Goal: Task Accomplishment & Management: Complete application form

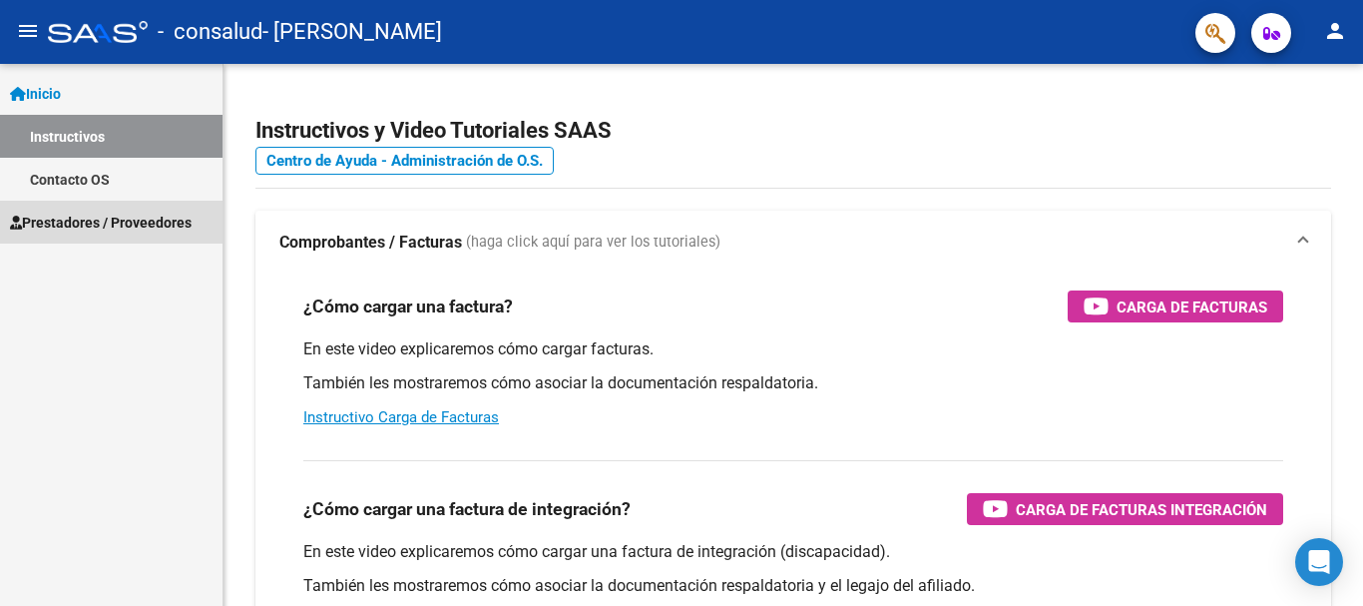
click at [91, 223] on span "Prestadores / Proveedores" at bounding box center [101, 223] width 182 height 22
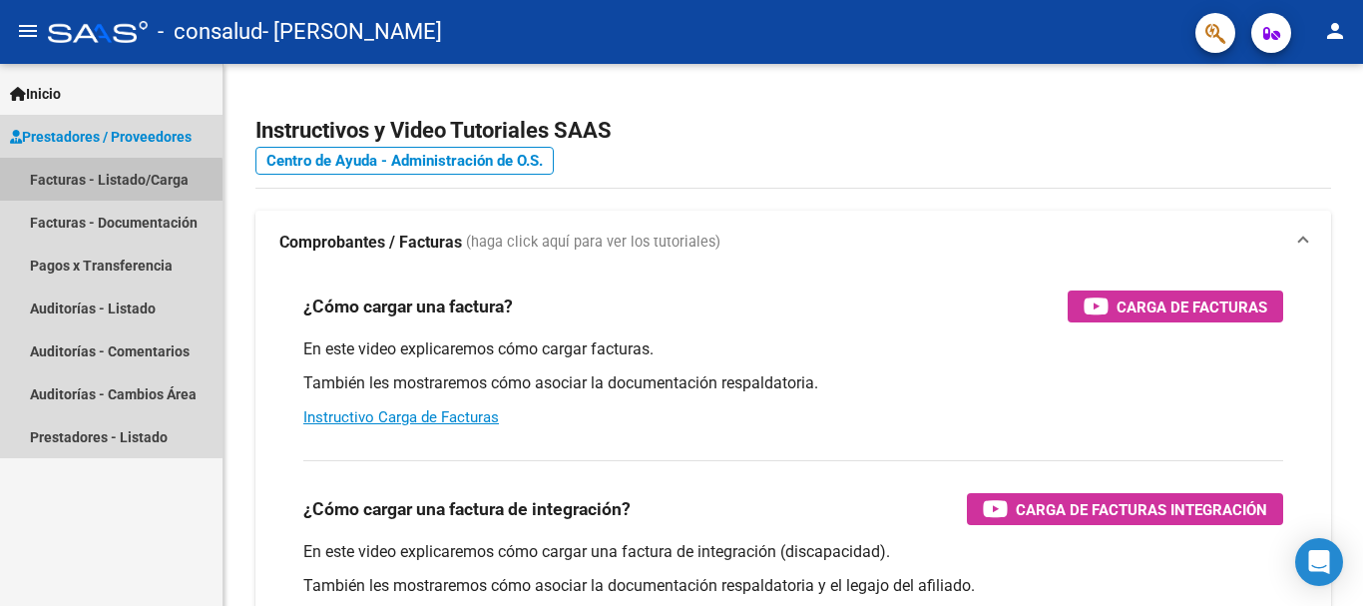
click at [83, 189] on link "Facturas - Listado/Carga" at bounding box center [111, 179] width 223 height 43
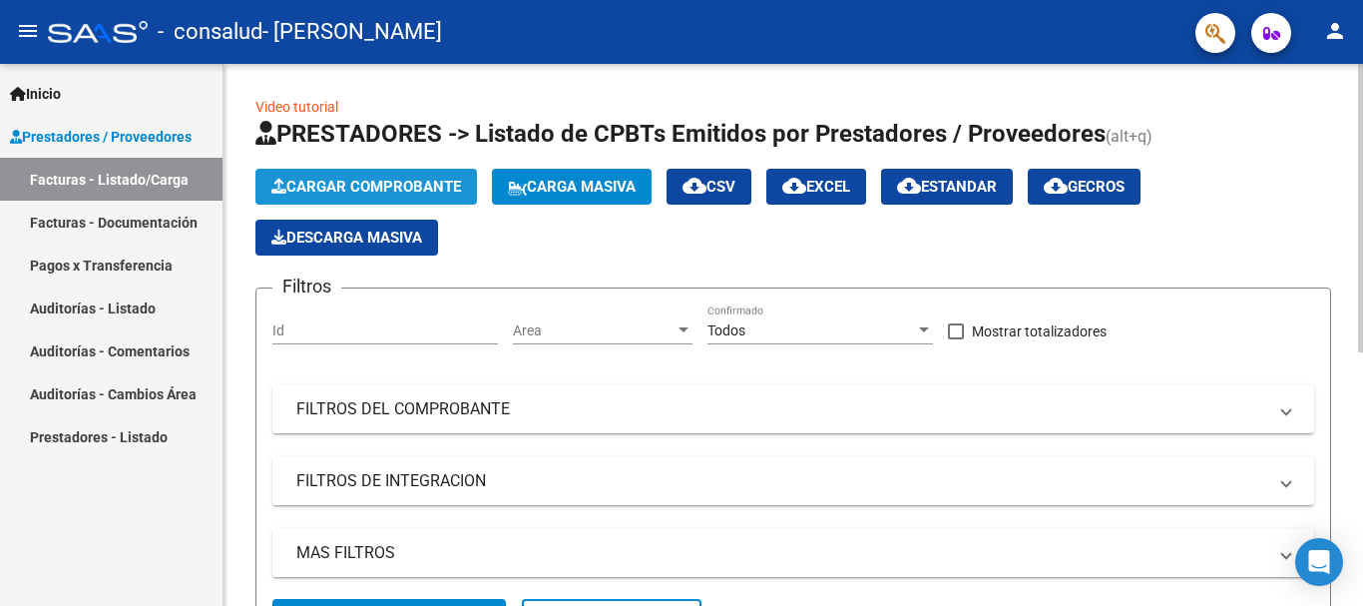
click at [381, 173] on button "Cargar Comprobante" at bounding box center [366, 187] width 222 height 36
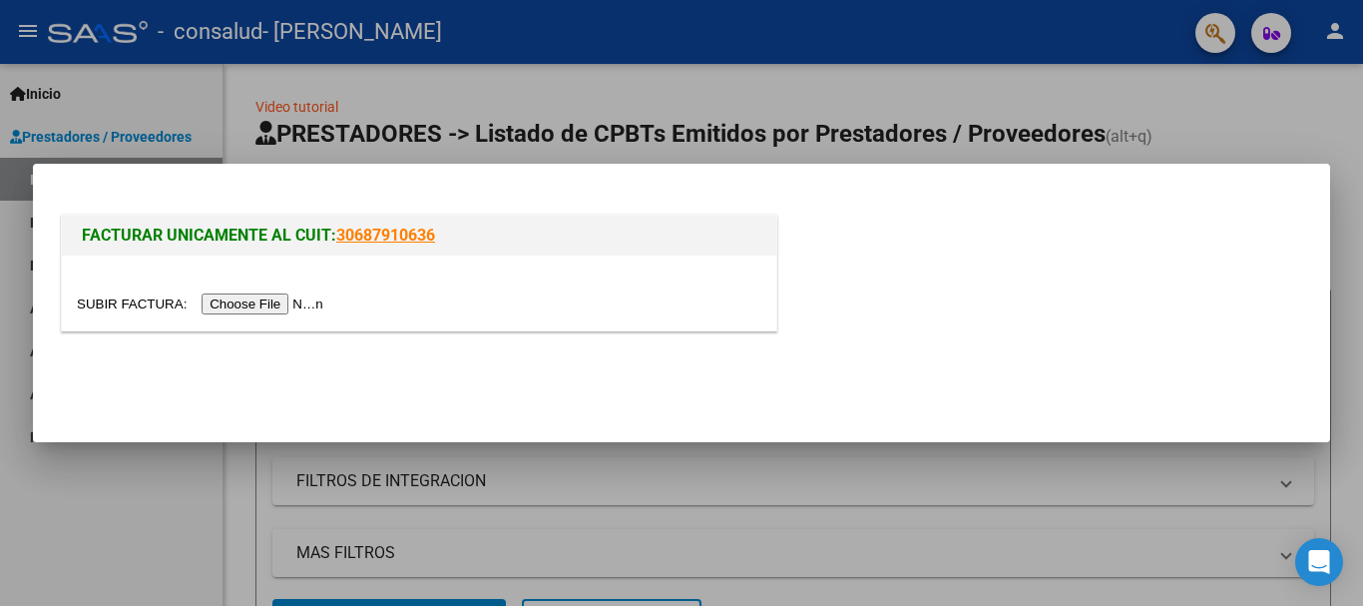
click at [272, 301] on input "file" at bounding box center [203, 303] width 252 height 21
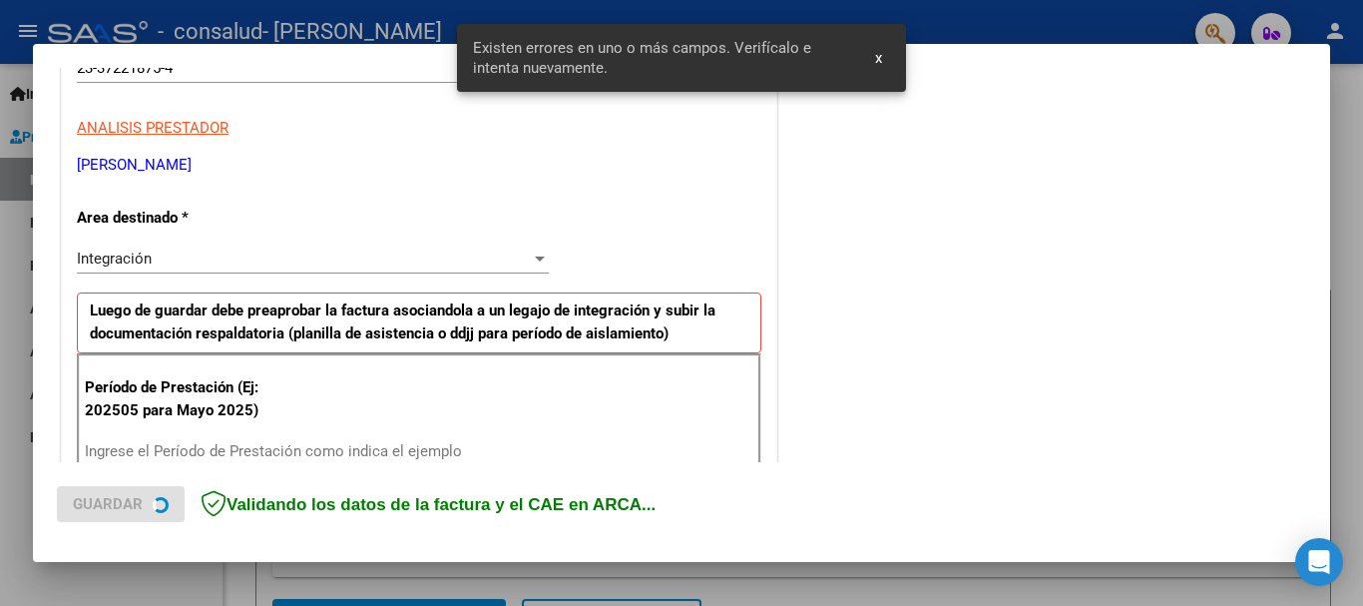
scroll to position [461, 0]
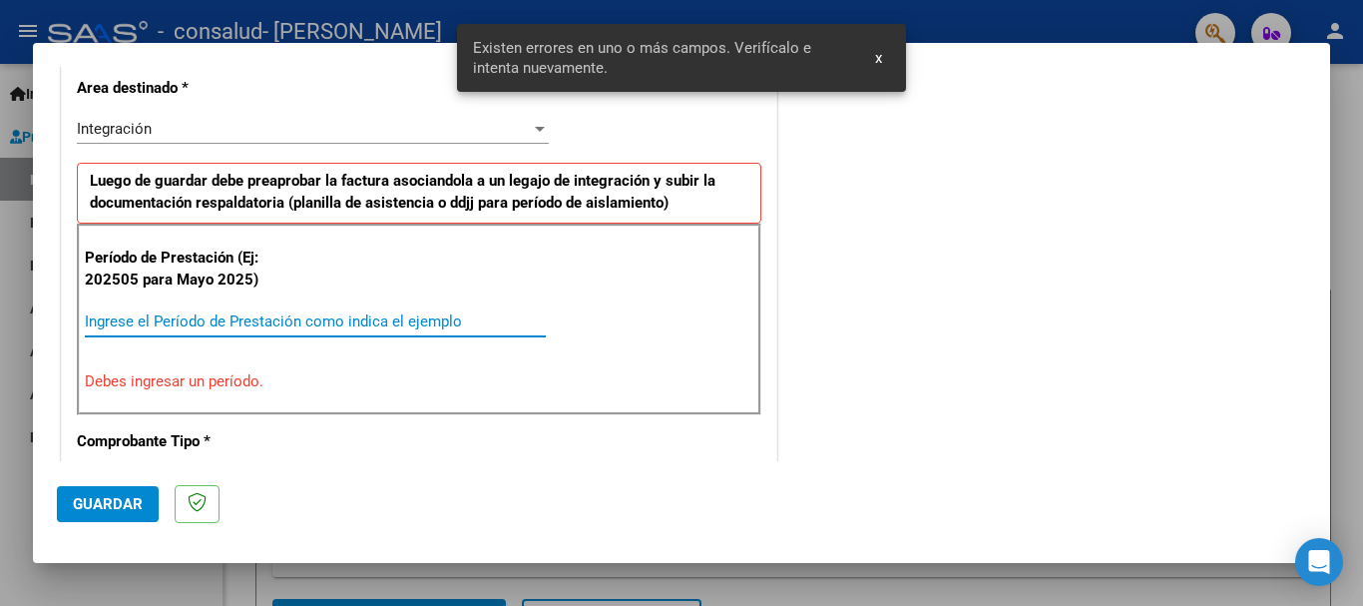
click at [223, 325] on input "Ingrese el Período de Prestación como indica el ejemplo" at bounding box center [315, 321] width 461 height 18
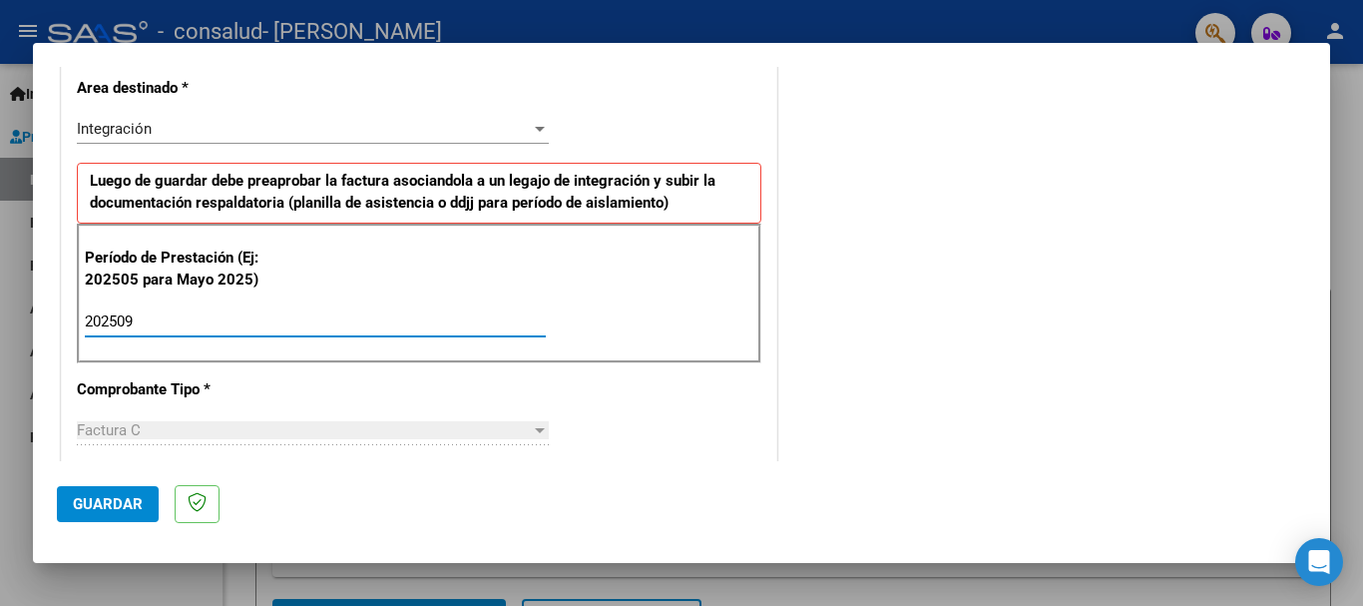
type input "202509"
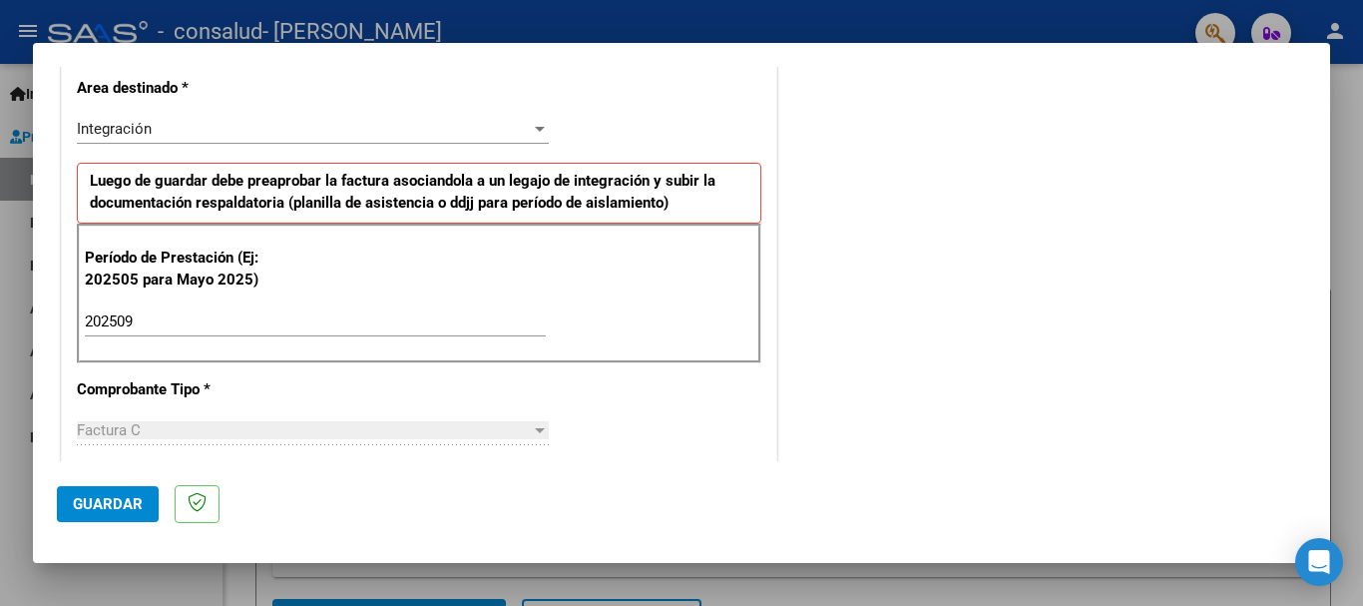
click at [233, 419] on div "Factura C Seleccionar Tipo" at bounding box center [313, 430] width 472 height 30
click at [126, 501] on span "Guardar" at bounding box center [108, 504] width 70 height 18
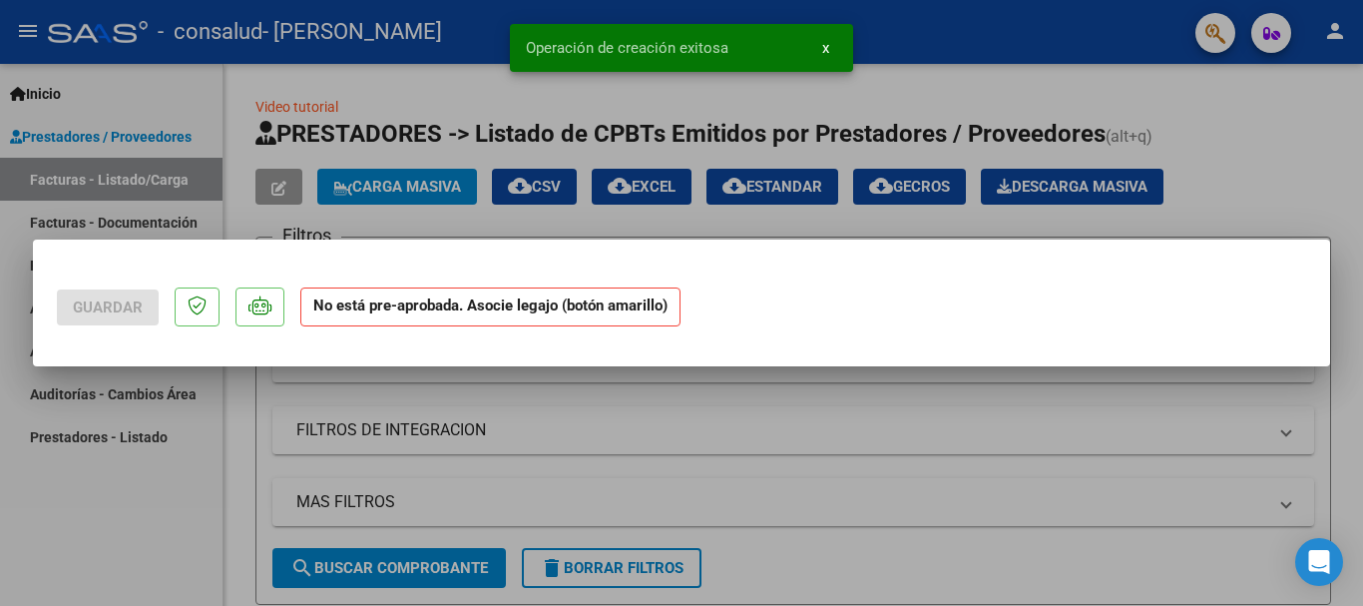
scroll to position [0, 0]
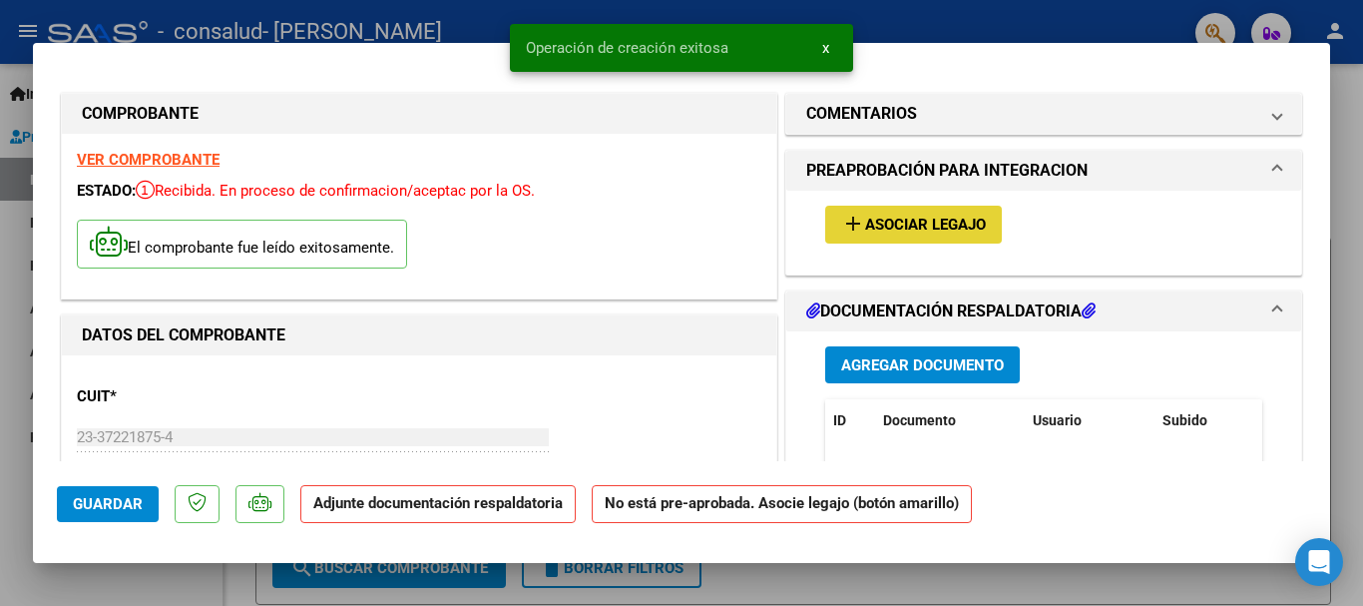
click at [951, 233] on span "Asociar Legajo" at bounding box center [925, 226] width 121 height 18
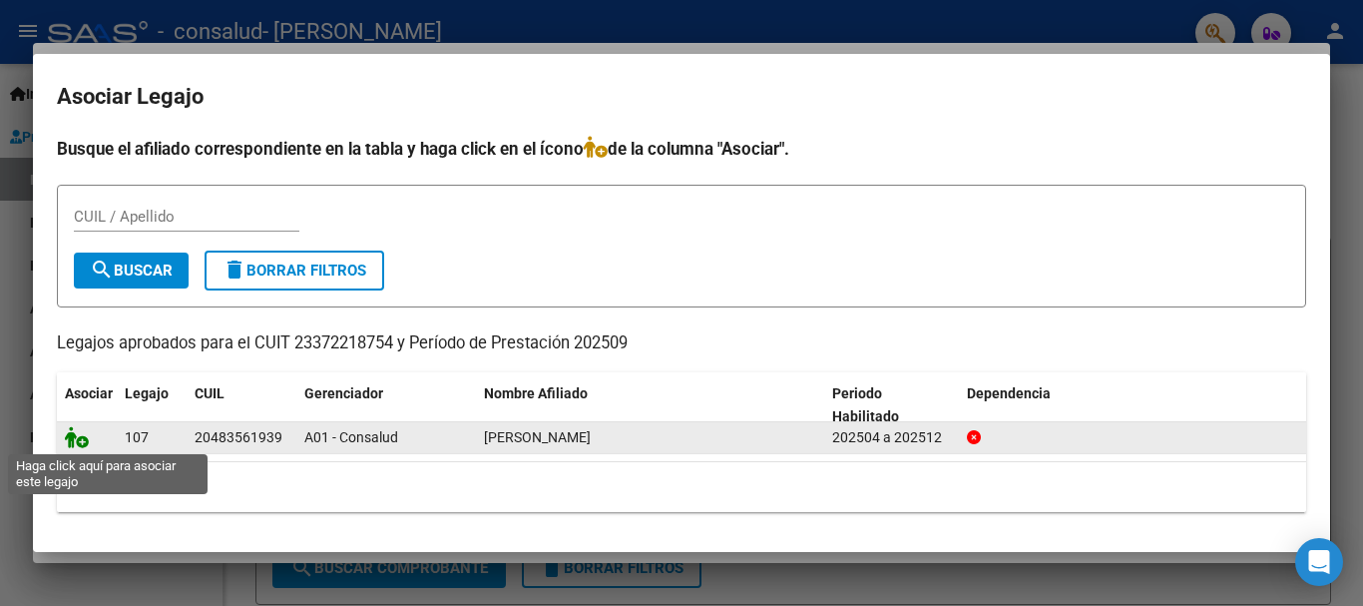
click at [70, 435] on icon at bounding box center [77, 437] width 24 height 22
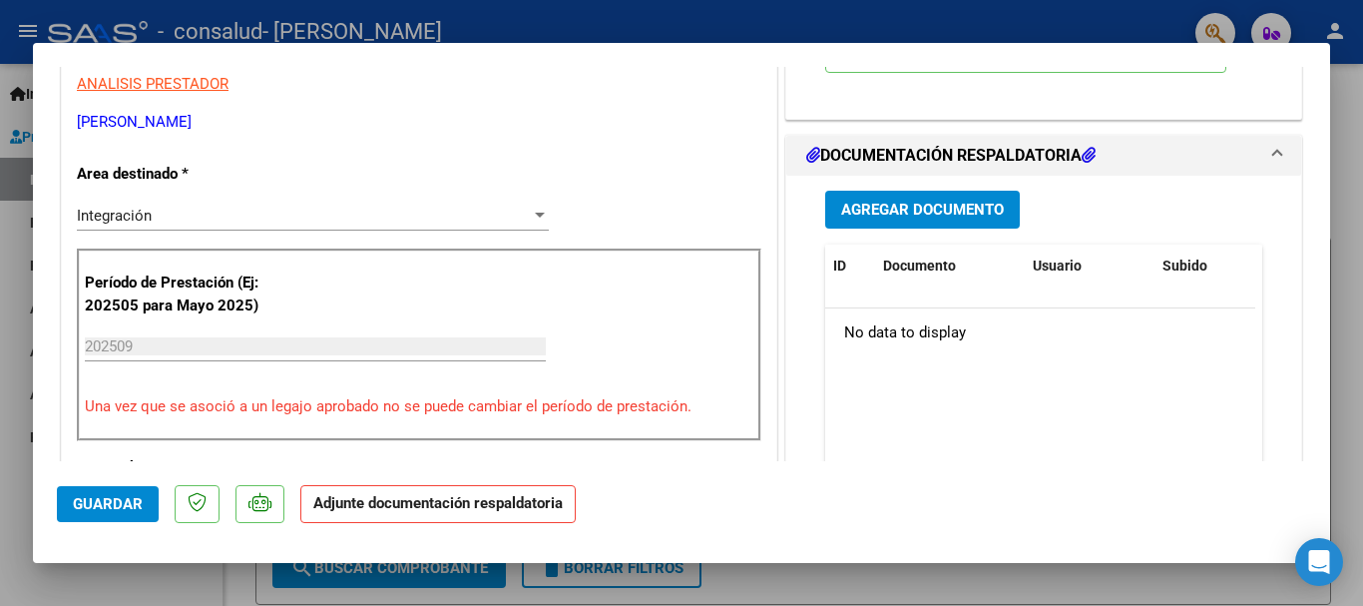
scroll to position [432, 0]
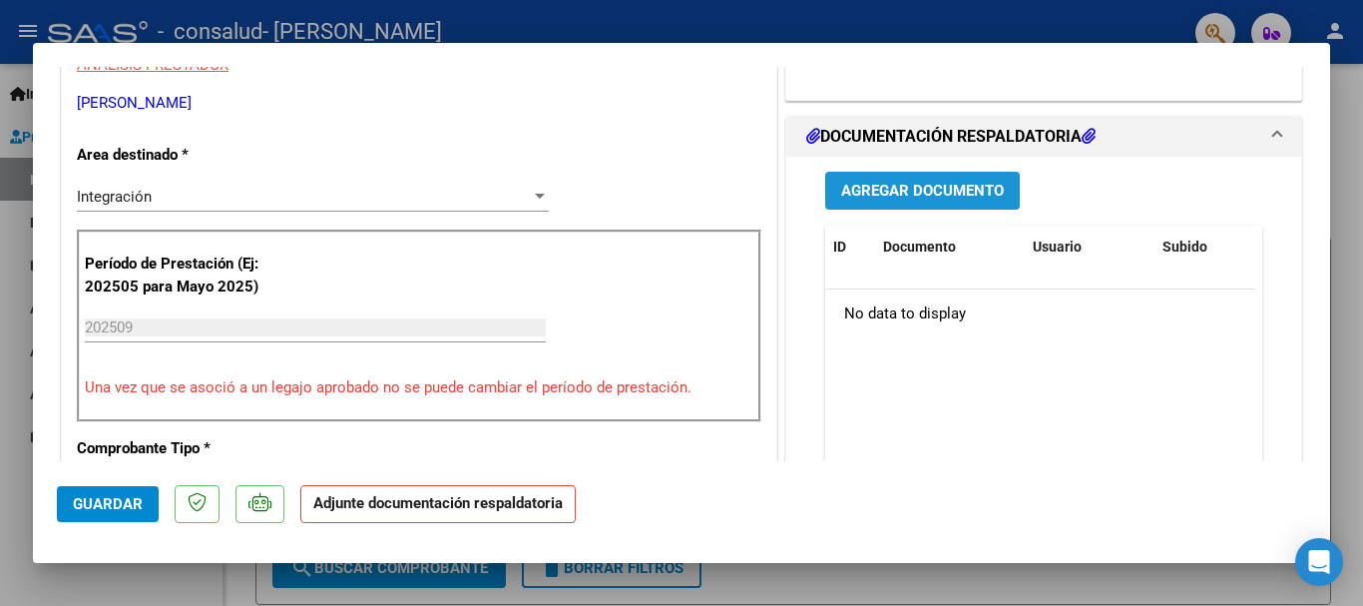
click at [959, 189] on span "Agregar Documento" at bounding box center [922, 192] width 163 height 18
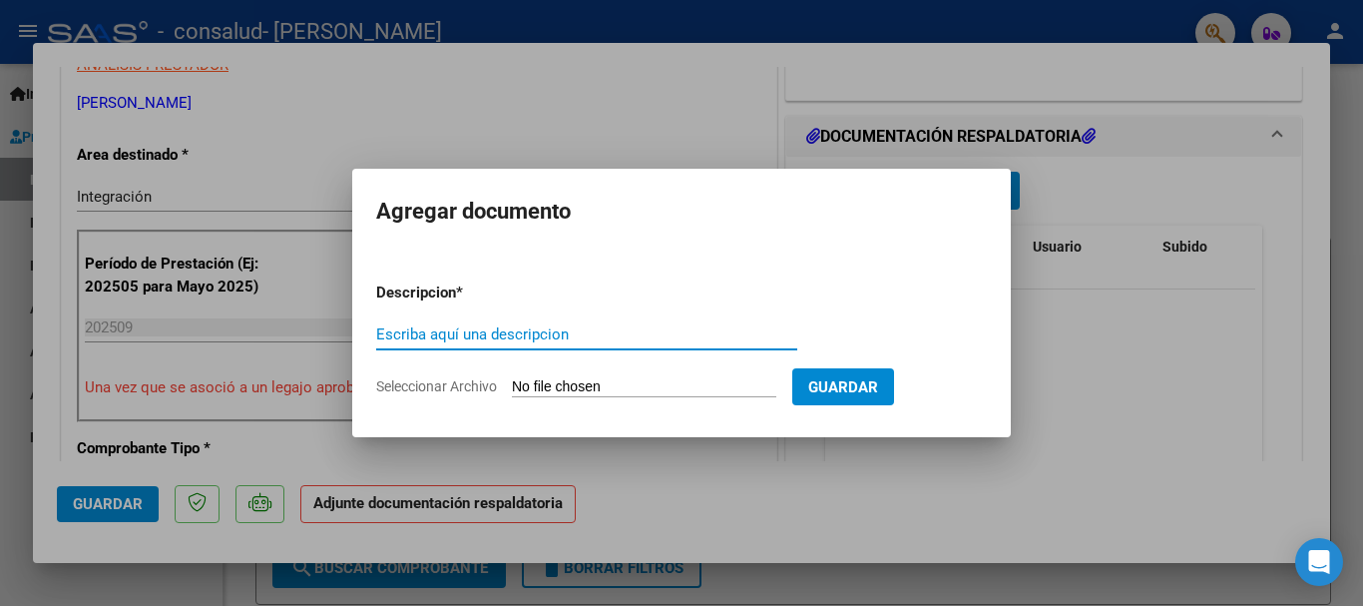
click at [596, 337] on input "Escriba aquí una descripcion" at bounding box center [586, 334] width 421 height 18
type input "planilla de asistencia septiembre"
click at [636, 378] on input "Seleccionar Archivo" at bounding box center [644, 387] width 264 height 19
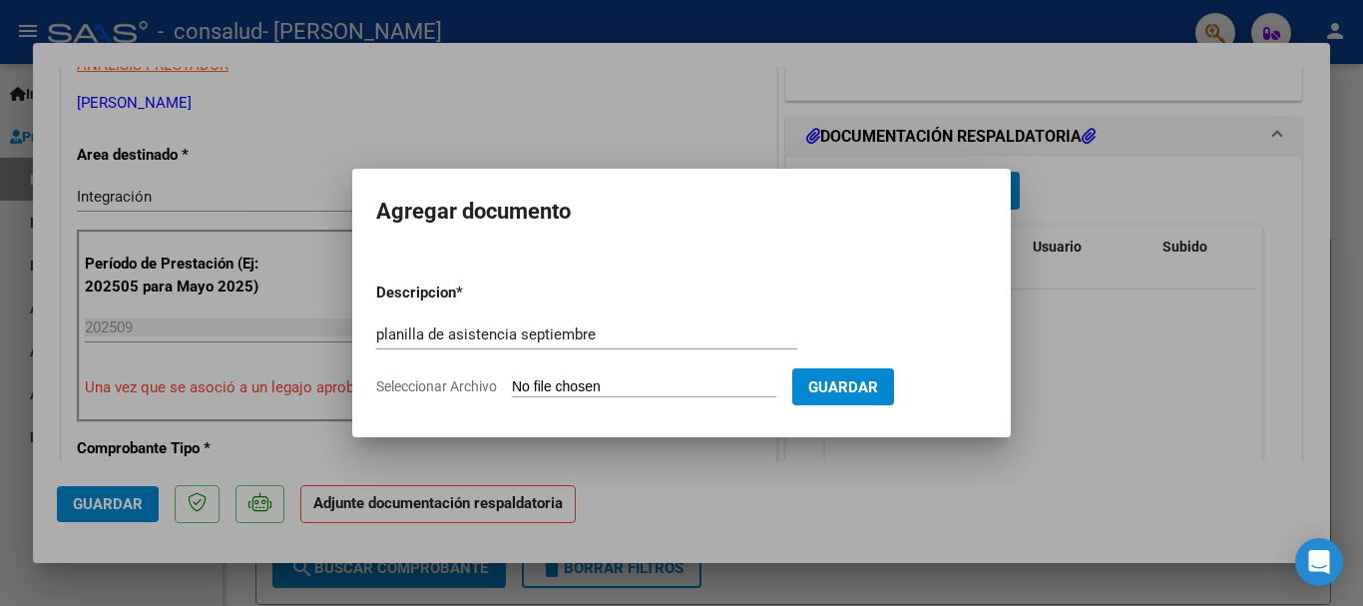
type input "C:\fakepath\planilla de asistencia septiembre.pdf"
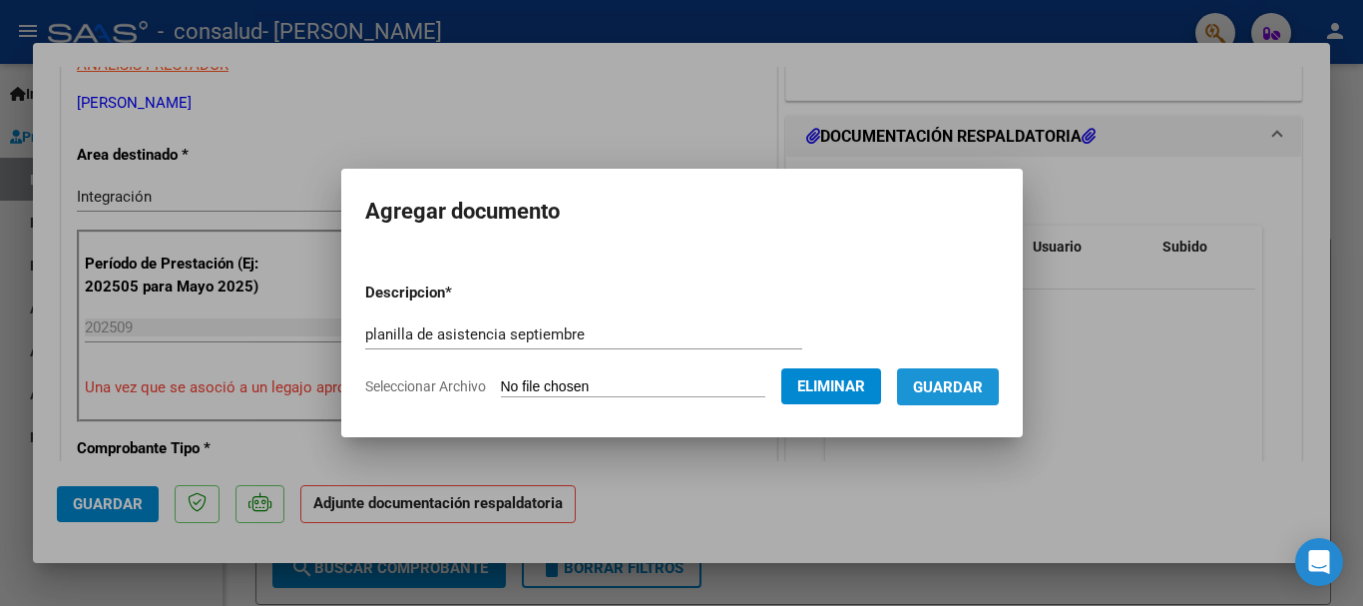
click at [971, 384] on span "Guardar" at bounding box center [948, 387] width 70 height 18
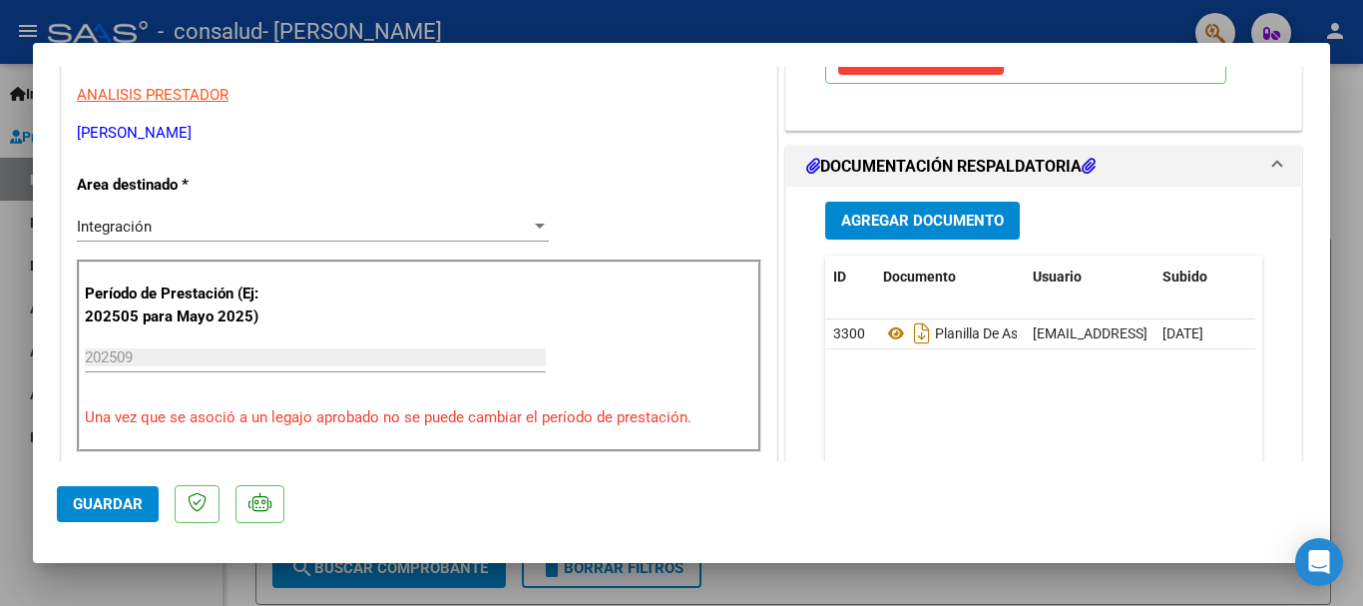
scroll to position [0, 0]
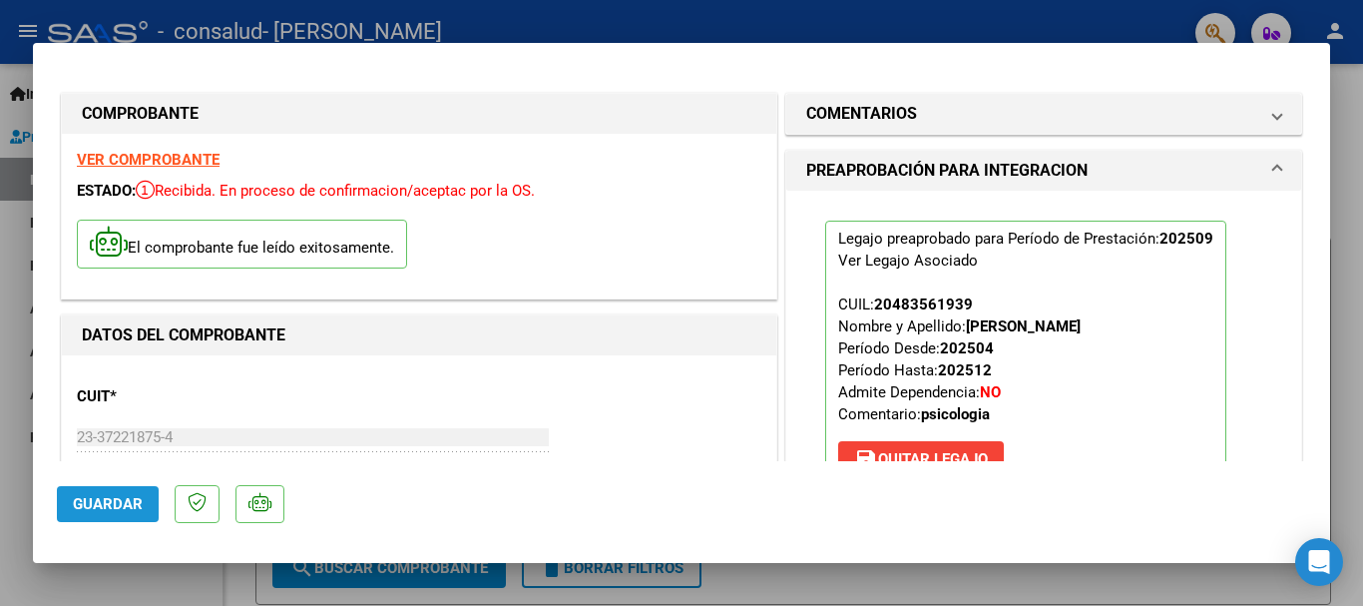
click at [135, 490] on button "Guardar" at bounding box center [108, 504] width 102 height 36
click at [118, 165] on strong "VER COMPROBANTE" at bounding box center [148, 160] width 143 height 18
click at [114, 32] on div at bounding box center [681, 303] width 1363 height 606
type input "$ 0,00"
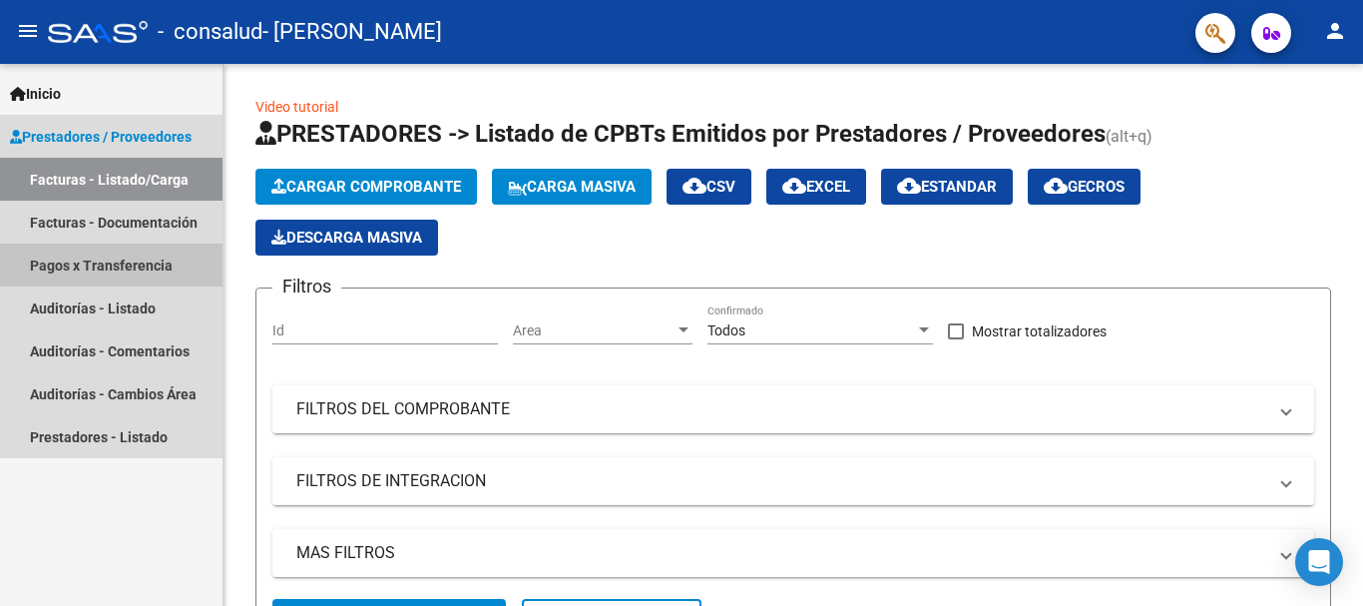
click at [106, 267] on link "Pagos x Transferencia" at bounding box center [111, 264] width 223 height 43
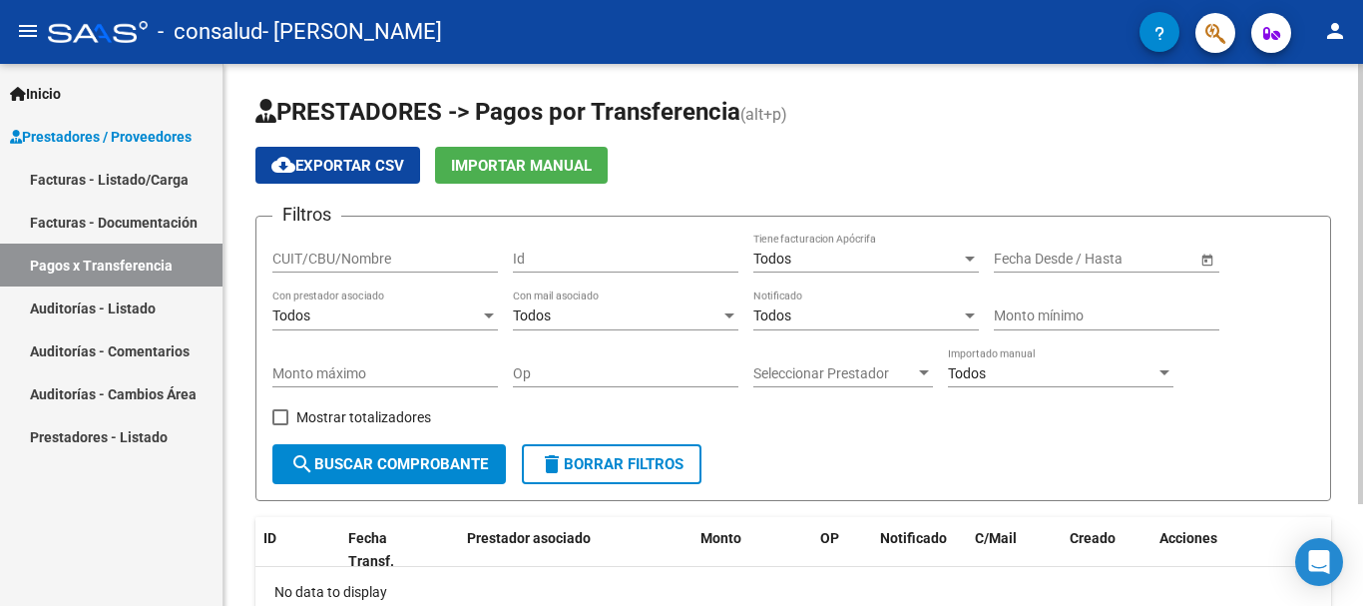
click at [984, 212] on div at bounding box center [1360, 284] width 5 height 440
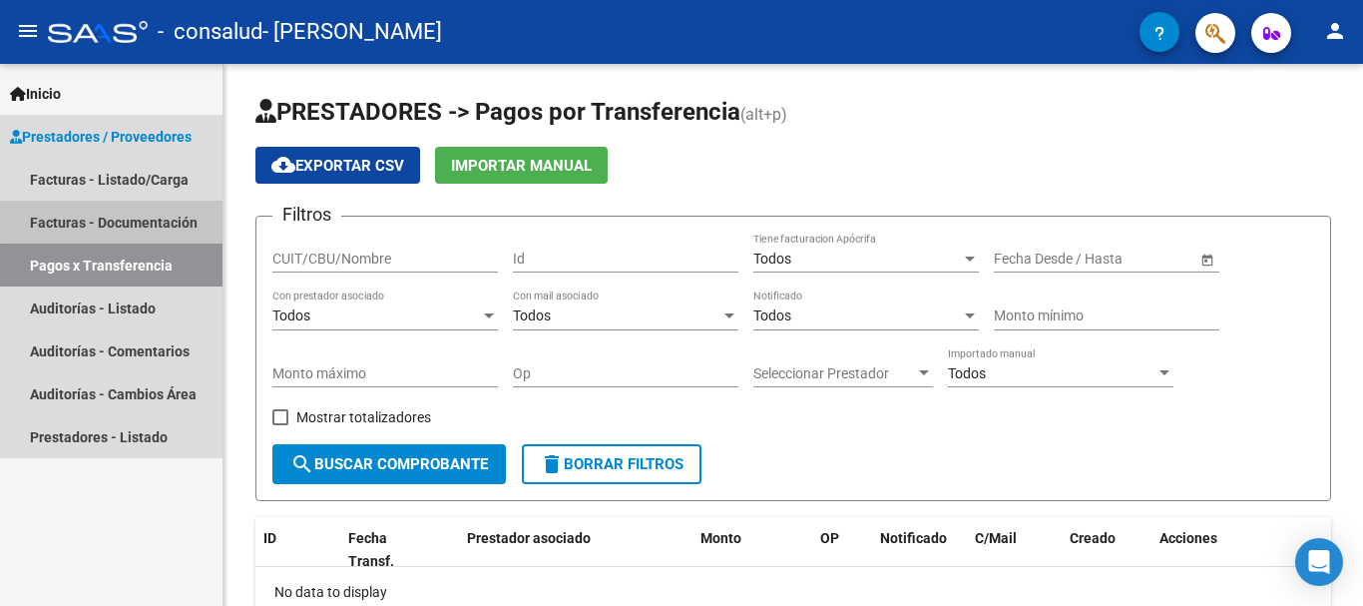
click at [123, 219] on link "Facturas - Documentación" at bounding box center [111, 222] width 223 height 43
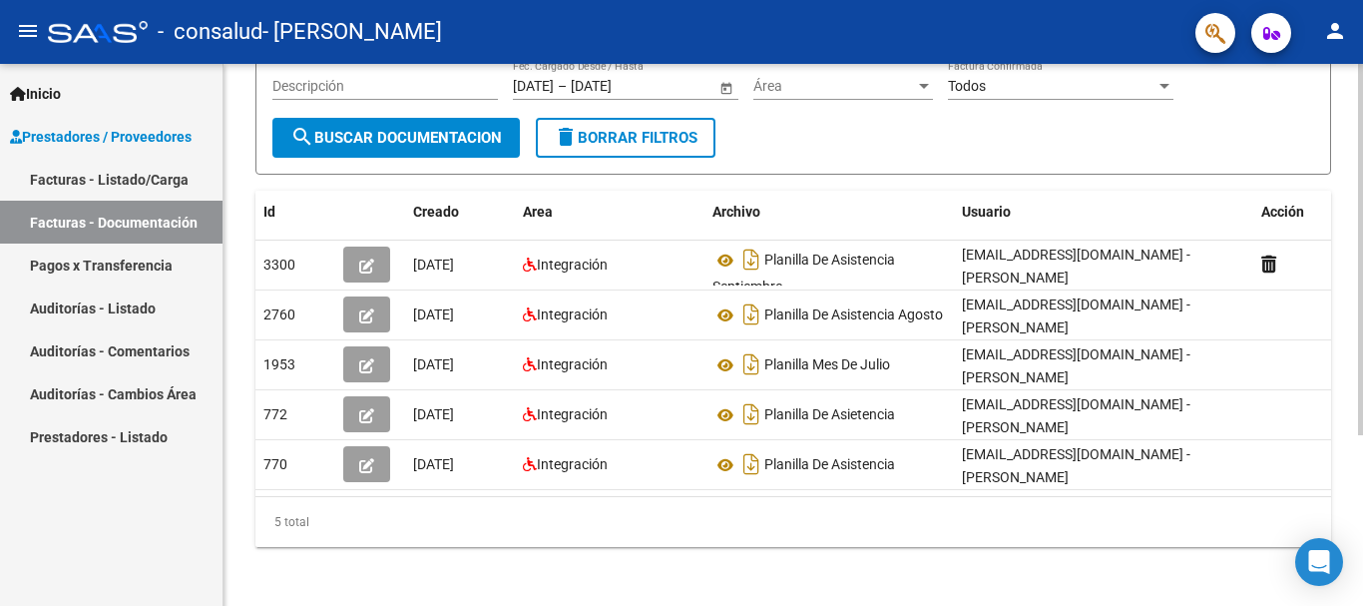
scroll to position [234, 0]
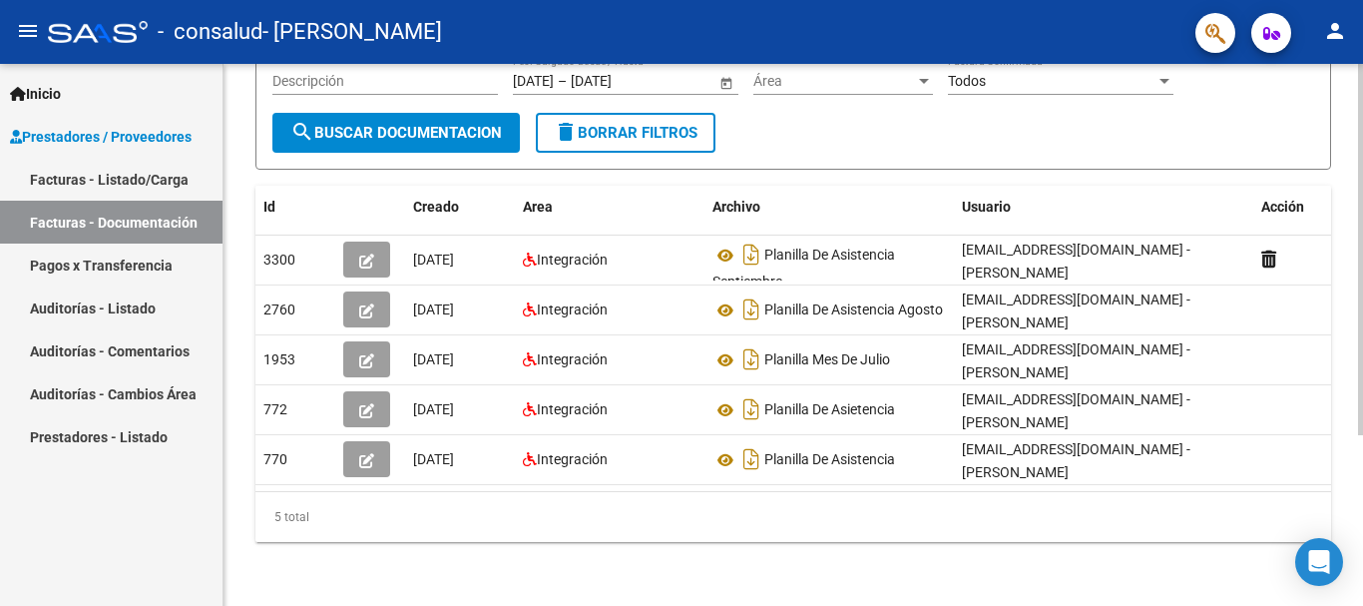
click at [984, 421] on div at bounding box center [1360, 420] width 5 height 371
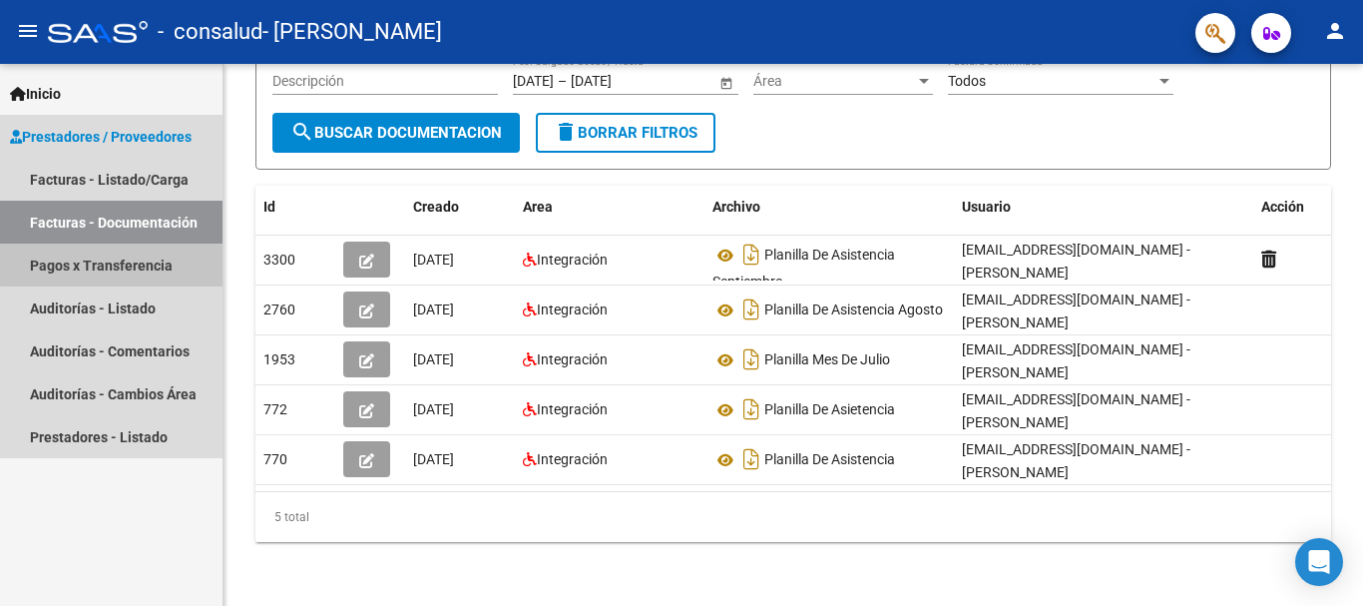
click at [117, 263] on link "Pagos x Transferencia" at bounding box center [111, 264] width 223 height 43
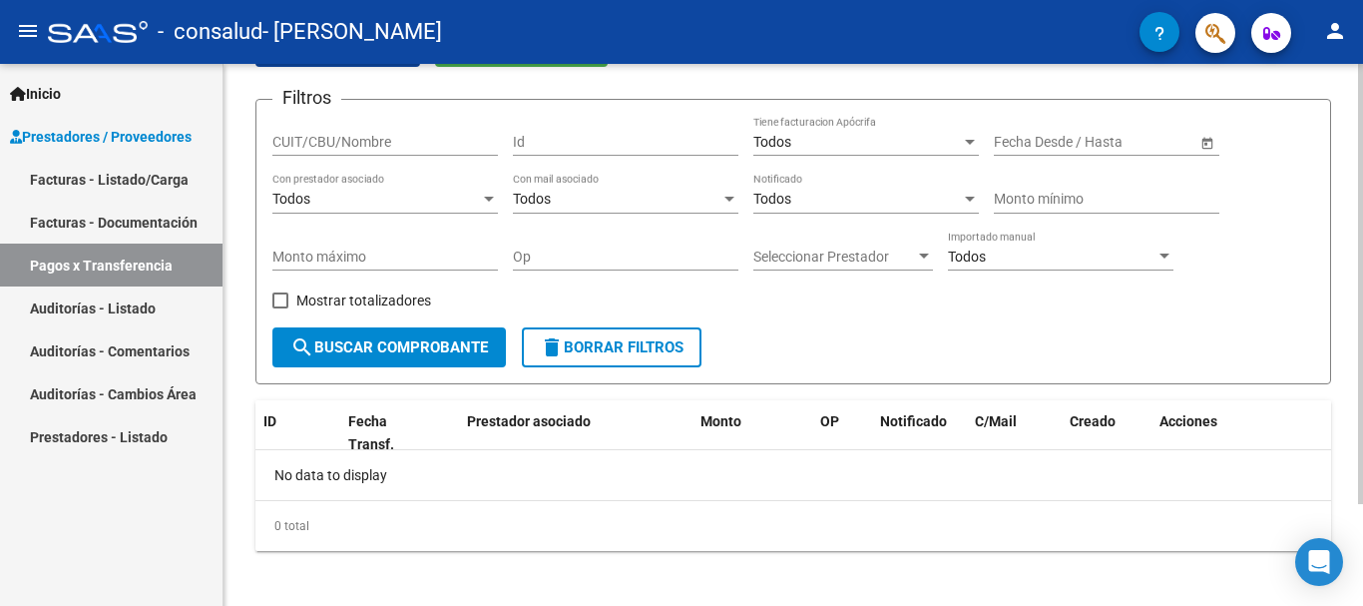
scroll to position [126, 0]
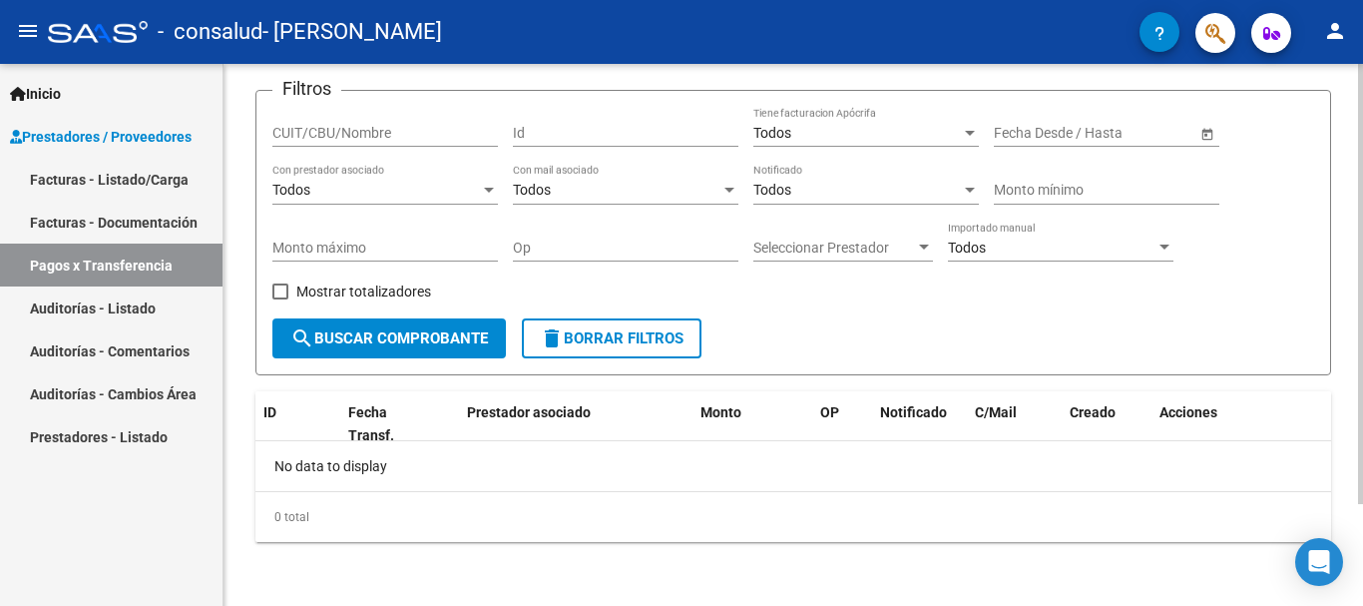
click at [984, 415] on div at bounding box center [1360, 386] width 5 height 440
click at [984, 605] on html "menu - consalud - [PERSON_NAME] person Inicio Instructivos Contacto OS Prestado…" at bounding box center [681, 303] width 1363 height 606
click at [399, 345] on span "search Buscar Comprobante" at bounding box center [389, 338] width 198 height 18
click at [357, 177] on div "Todos Con prestador asociado" at bounding box center [385, 185] width 226 height 40
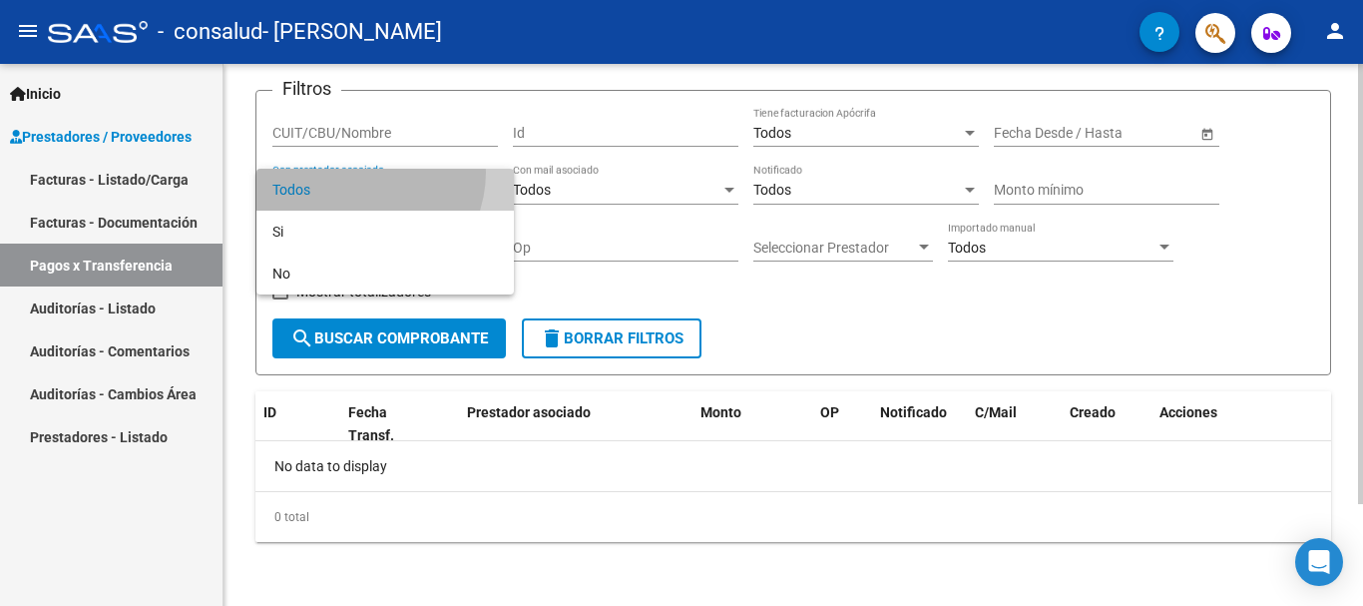
click at [357, 177] on span "Todos" at bounding box center [385, 190] width 226 height 42
click at [347, 143] on div "CUIT/CBU/Nombre" at bounding box center [385, 127] width 226 height 40
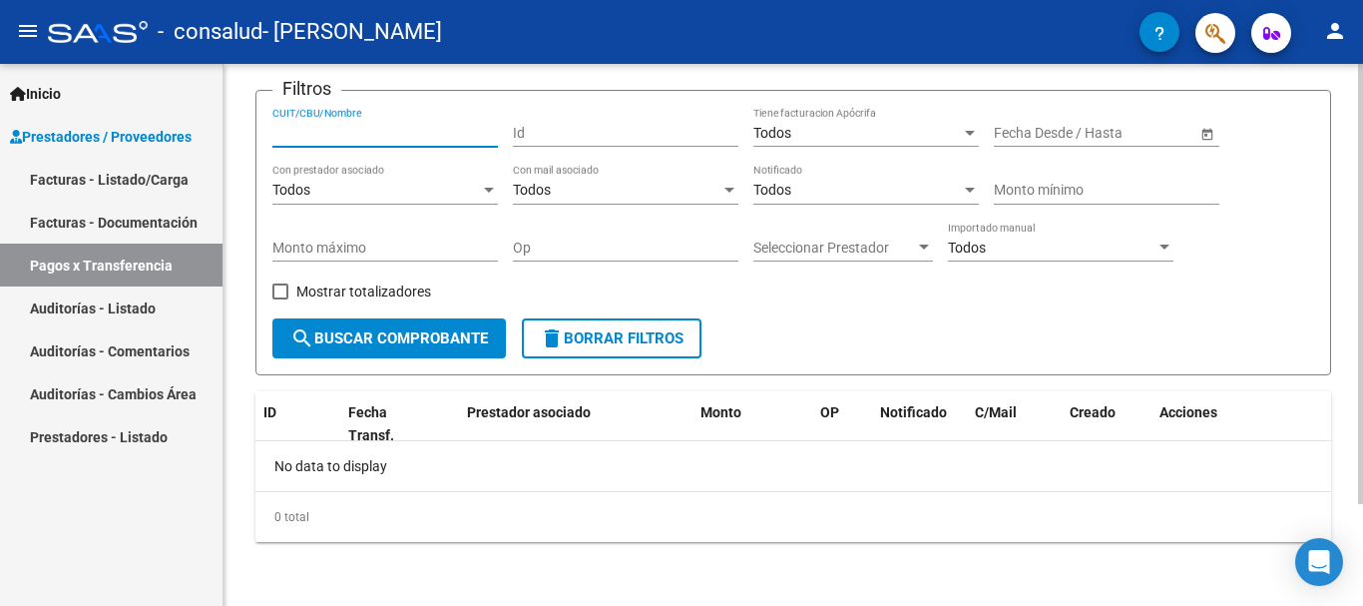
click at [336, 134] on input "CUIT/CBU/Nombre" at bounding box center [385, 133] width 226 height 17
click at [387, 199] on div "Todos Con prestador asociado" at bounding box center [385, 185] width 226 height 40
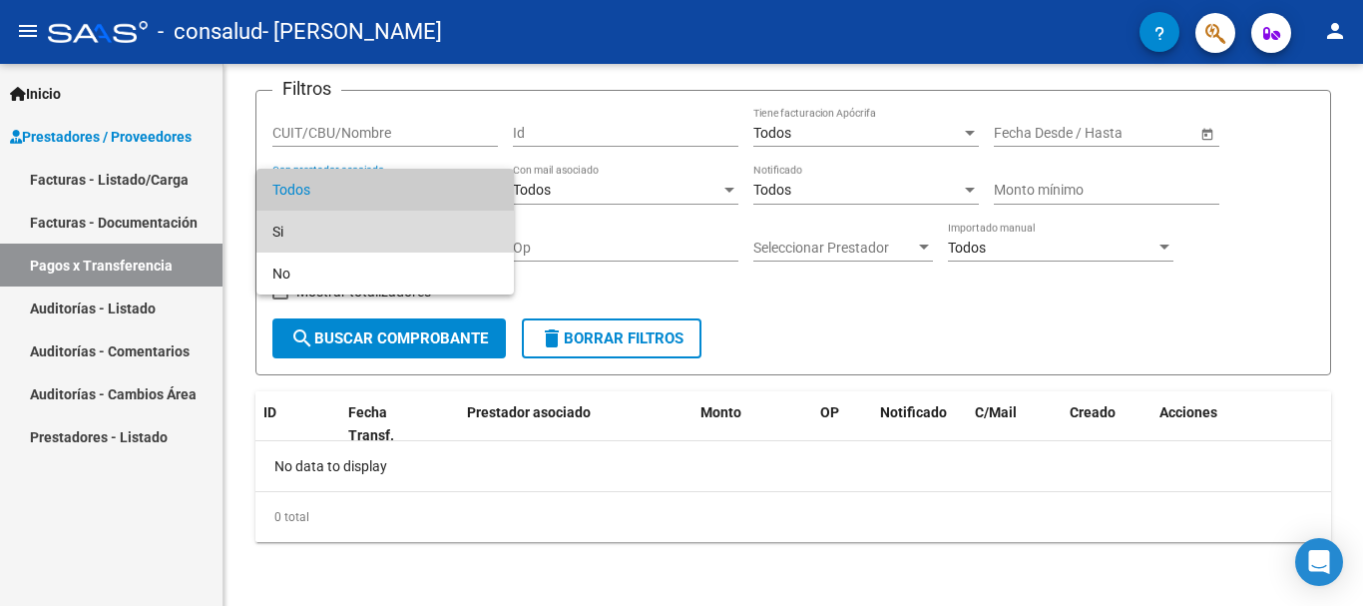
click at [364, 229] on span "Si" at bounding box center [385, 232] width 226 height 42
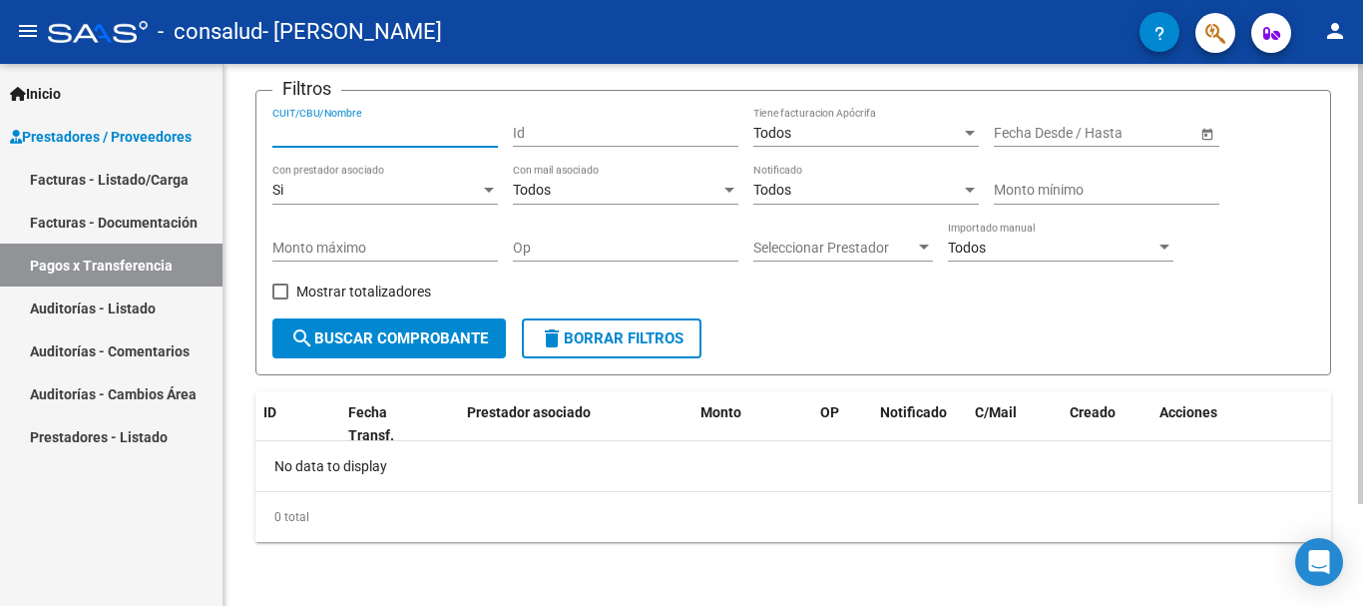
click at [349, 137] on input "CUIT/CBU/Nombre" at bounding box center [385, 133] width 226 height 17
type input "23372218754"
click at [381, 169] on div "Si Con prestador asociado" at bounding box center [385, 185] width 226 height 40
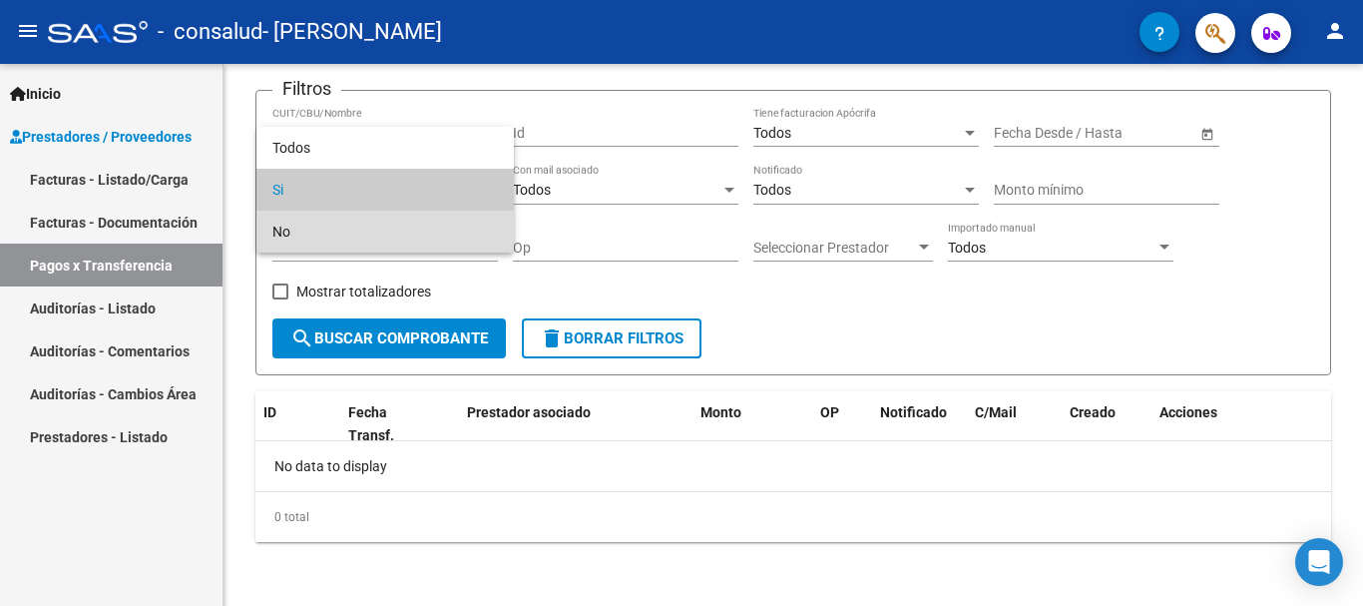
click at [360, 216] on span "No" at bounding box center [385, 232] width 226 height 42
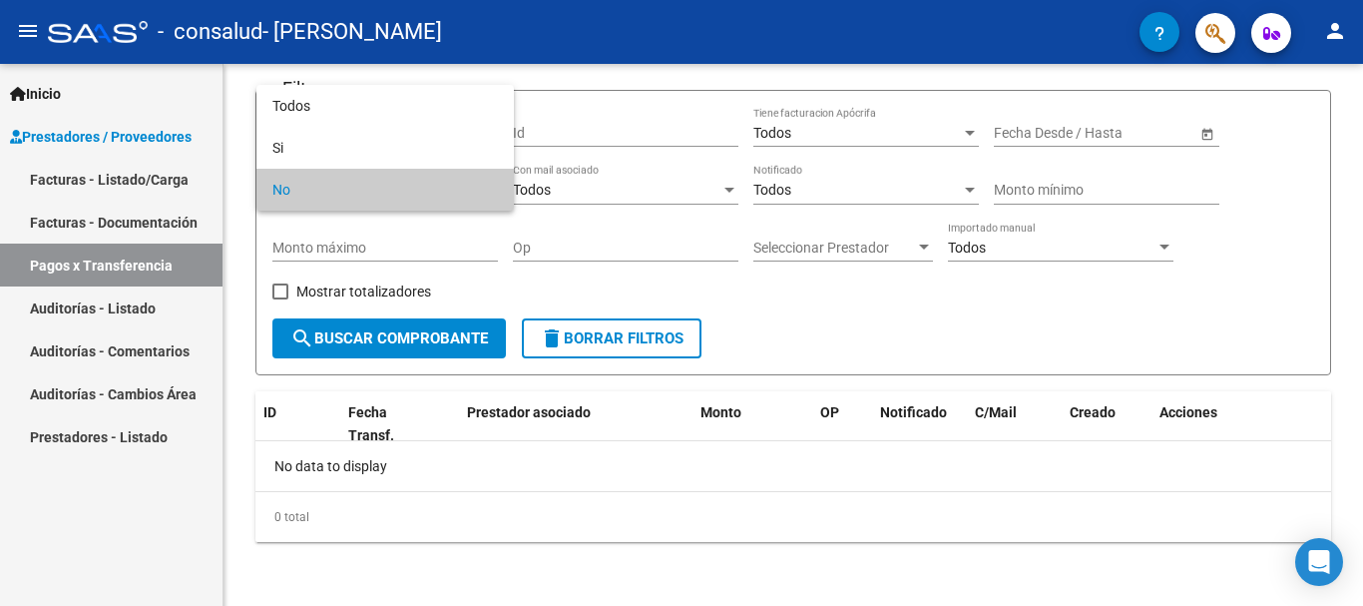
click at [106, 205] on div at bounding box center [681, 303] width 1363 height 606
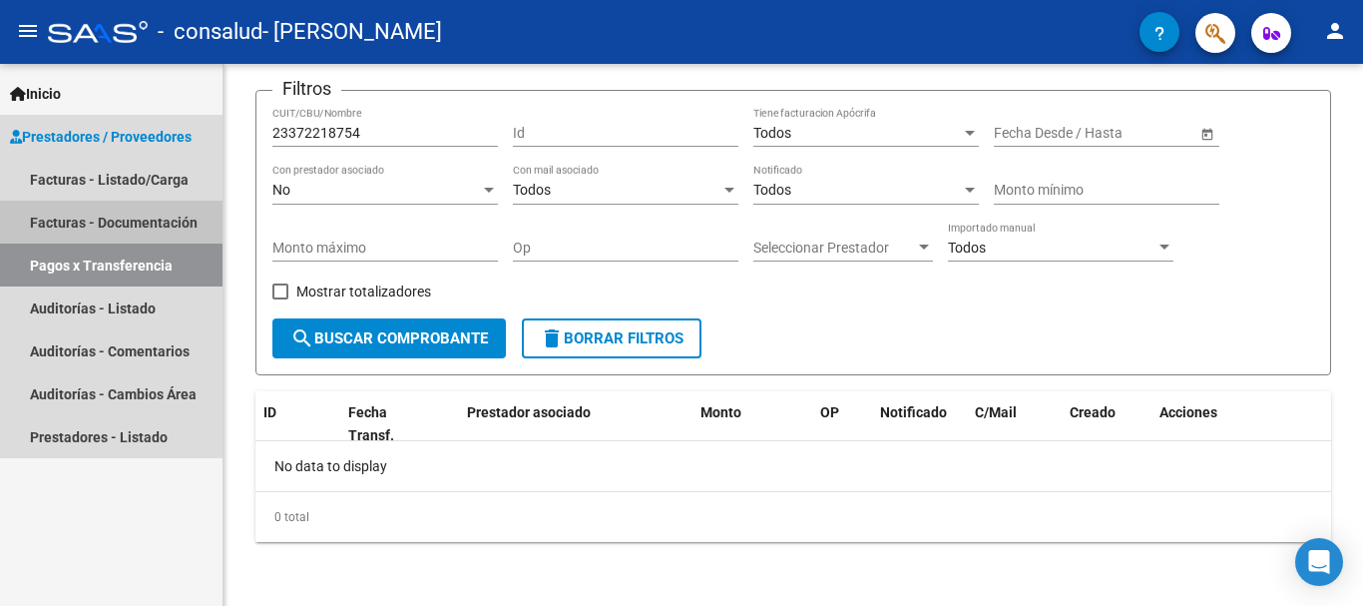
click at [152, 229] on link "Facturas - Documentación" at bounding box center [111, 222] width 223 height 43
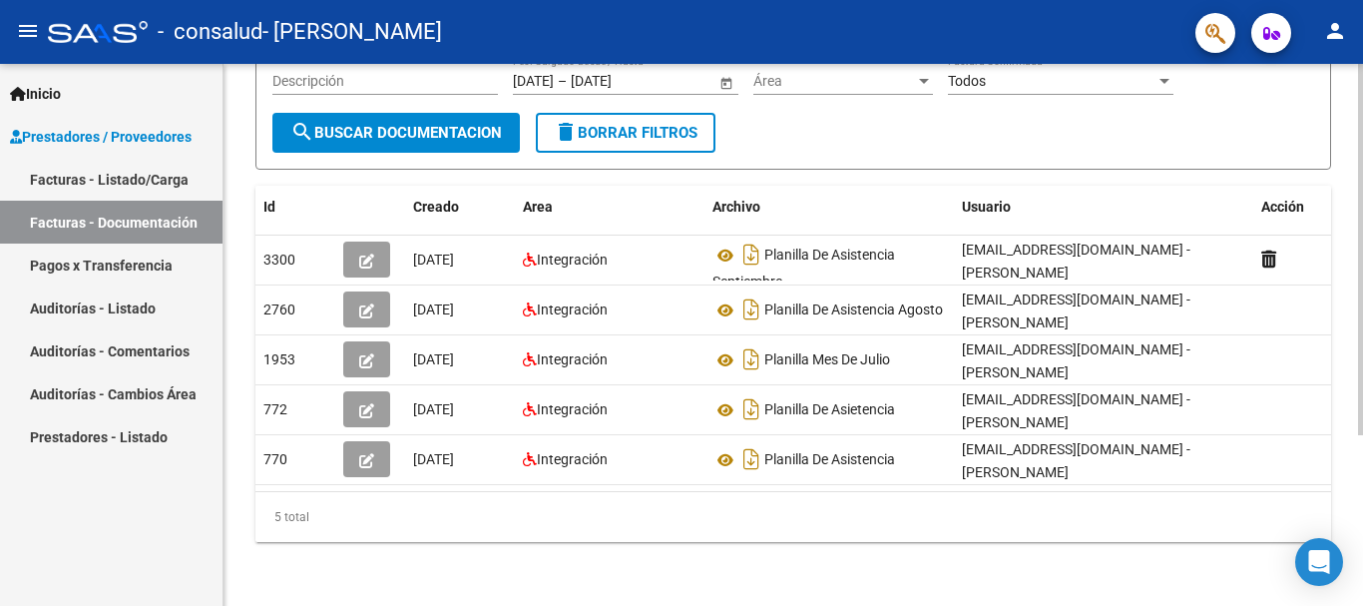
click at [984, 408] on div at bounding box center [1360, 420] width 5 height 371
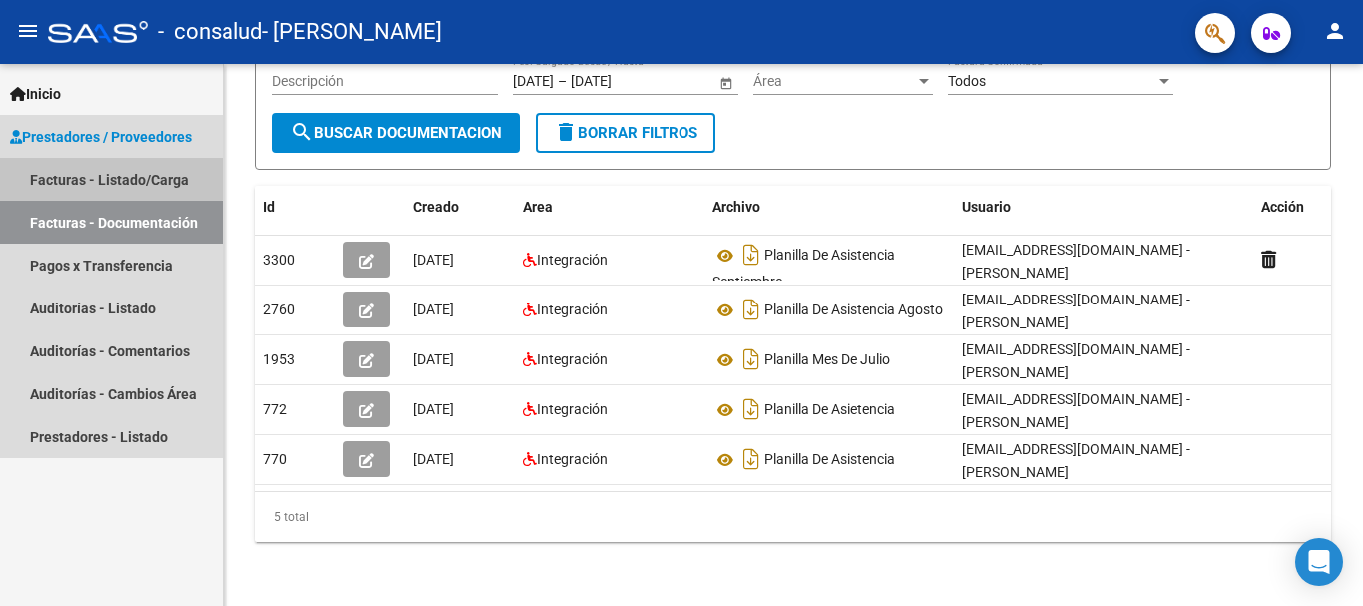
click at [85, 163] on link "Facturas - Listado/Carga" at bounding box center [111, 179] width 223 height 43
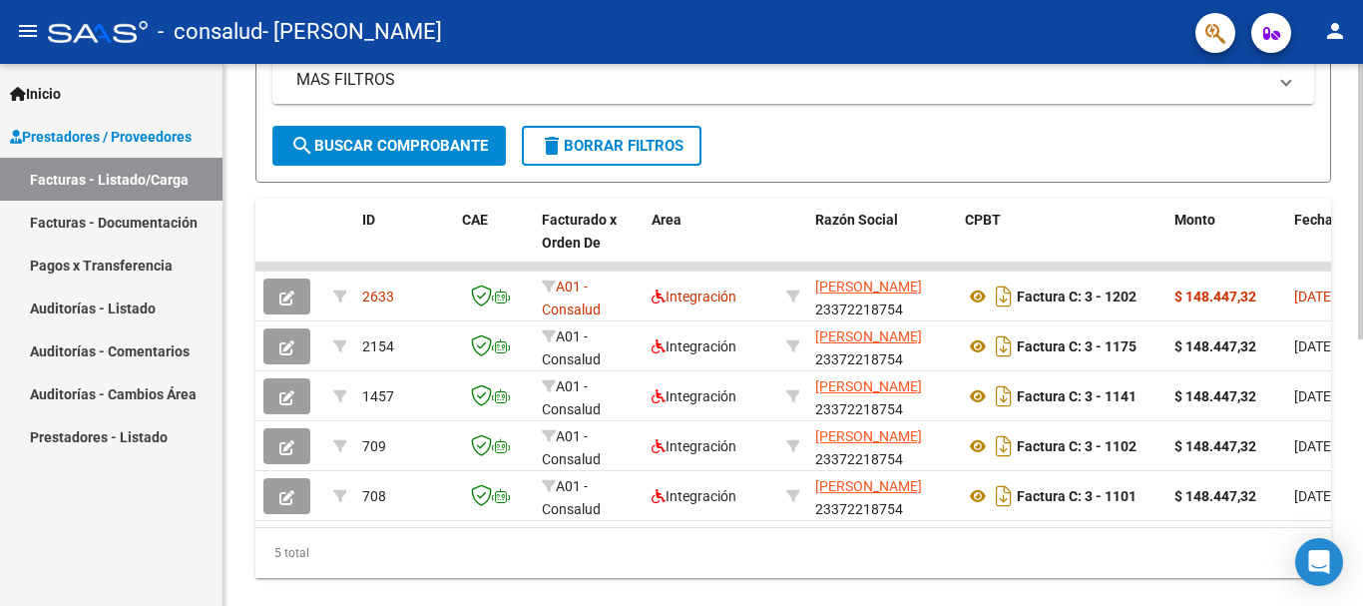
scroll to position [525, 0]
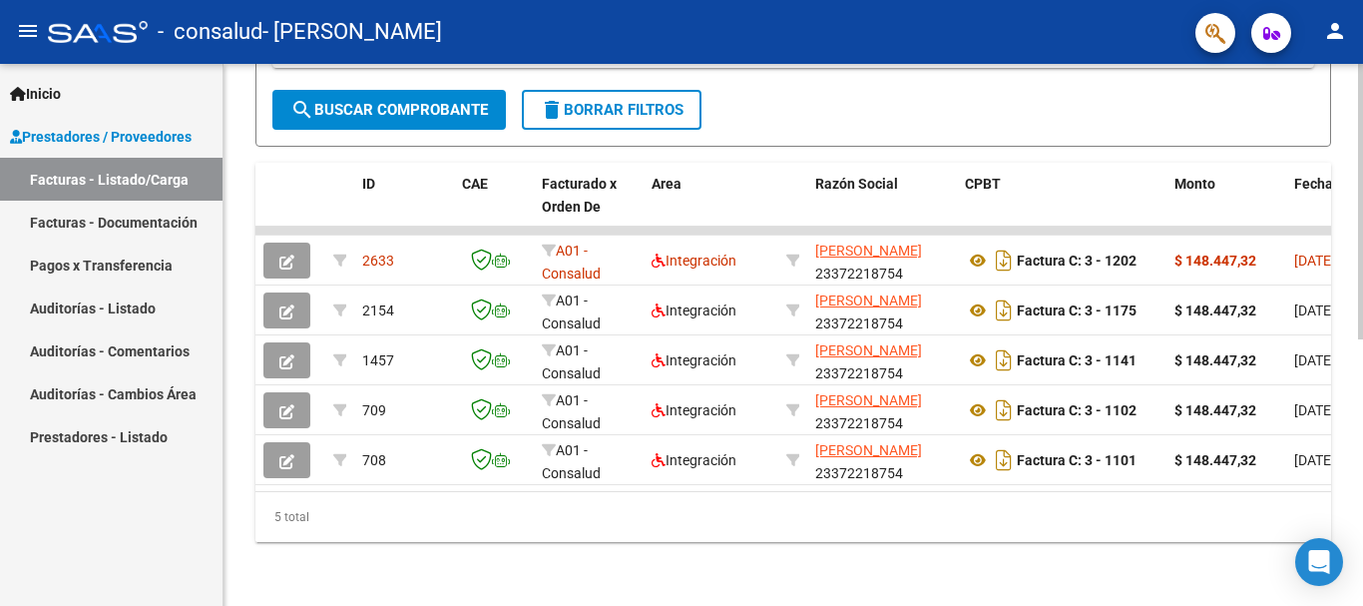
click at [984, 583] on div at bounding box center [1360, 467] width 5 height 275
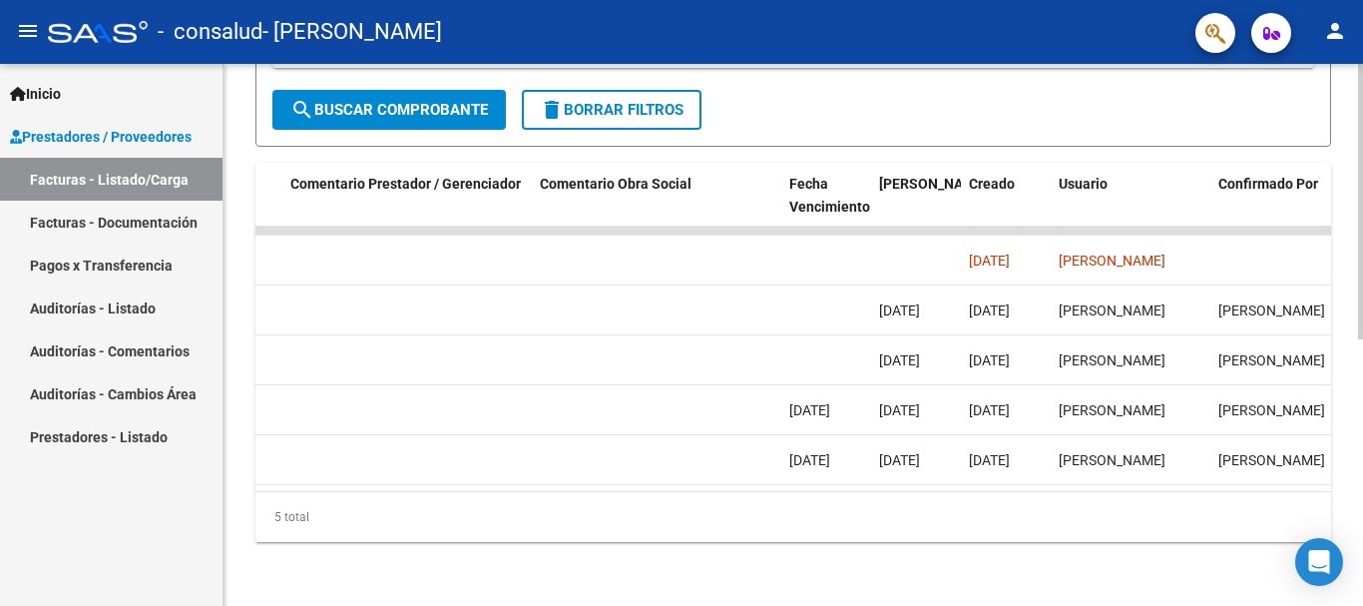
scroll to position [0, 3132]
